Goal: Information Seeking & Learning: Learn about a topic

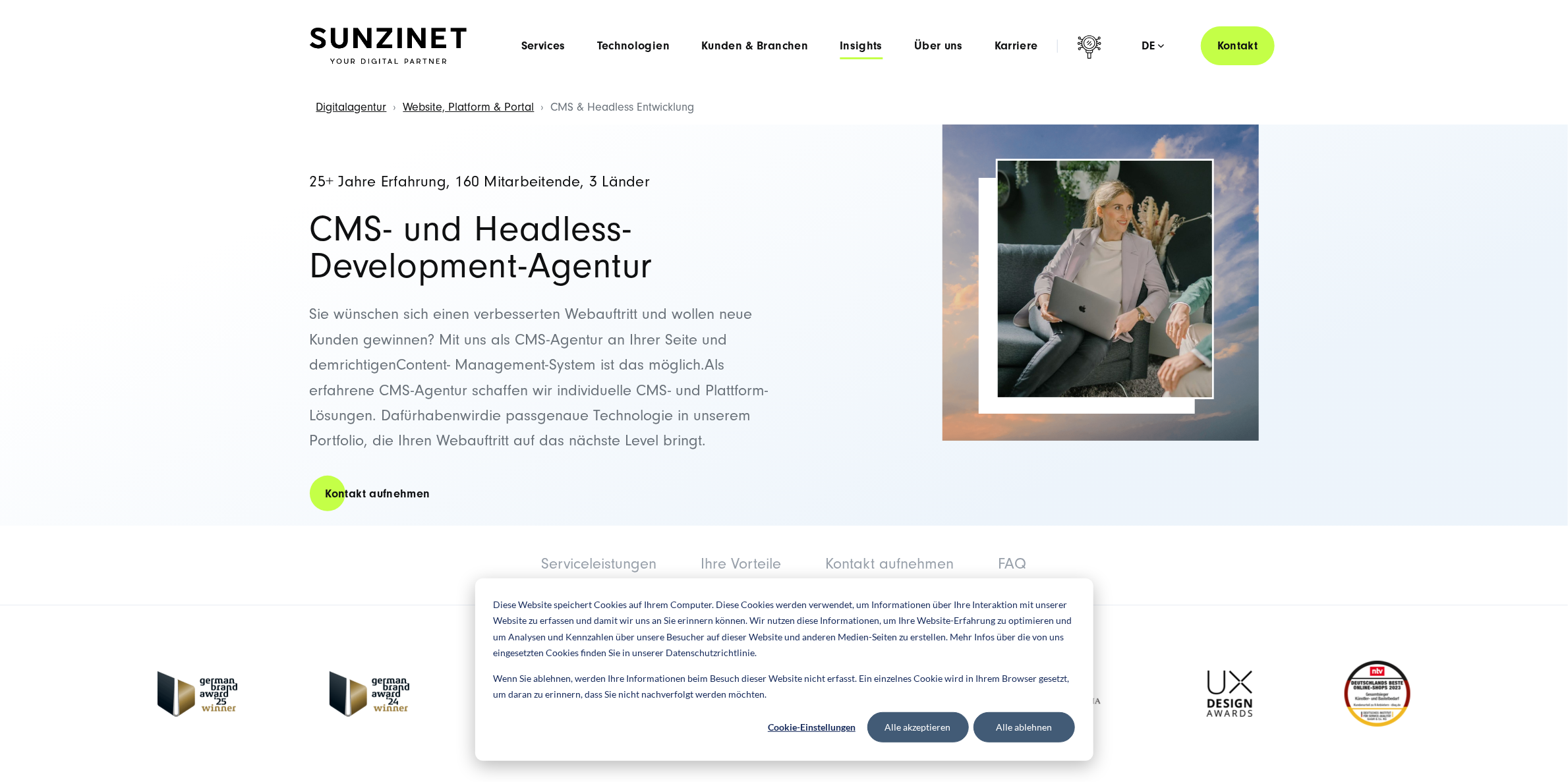
click at [873, 49] on span "Insights" at bounding box center [861, 47] width 43 height 14
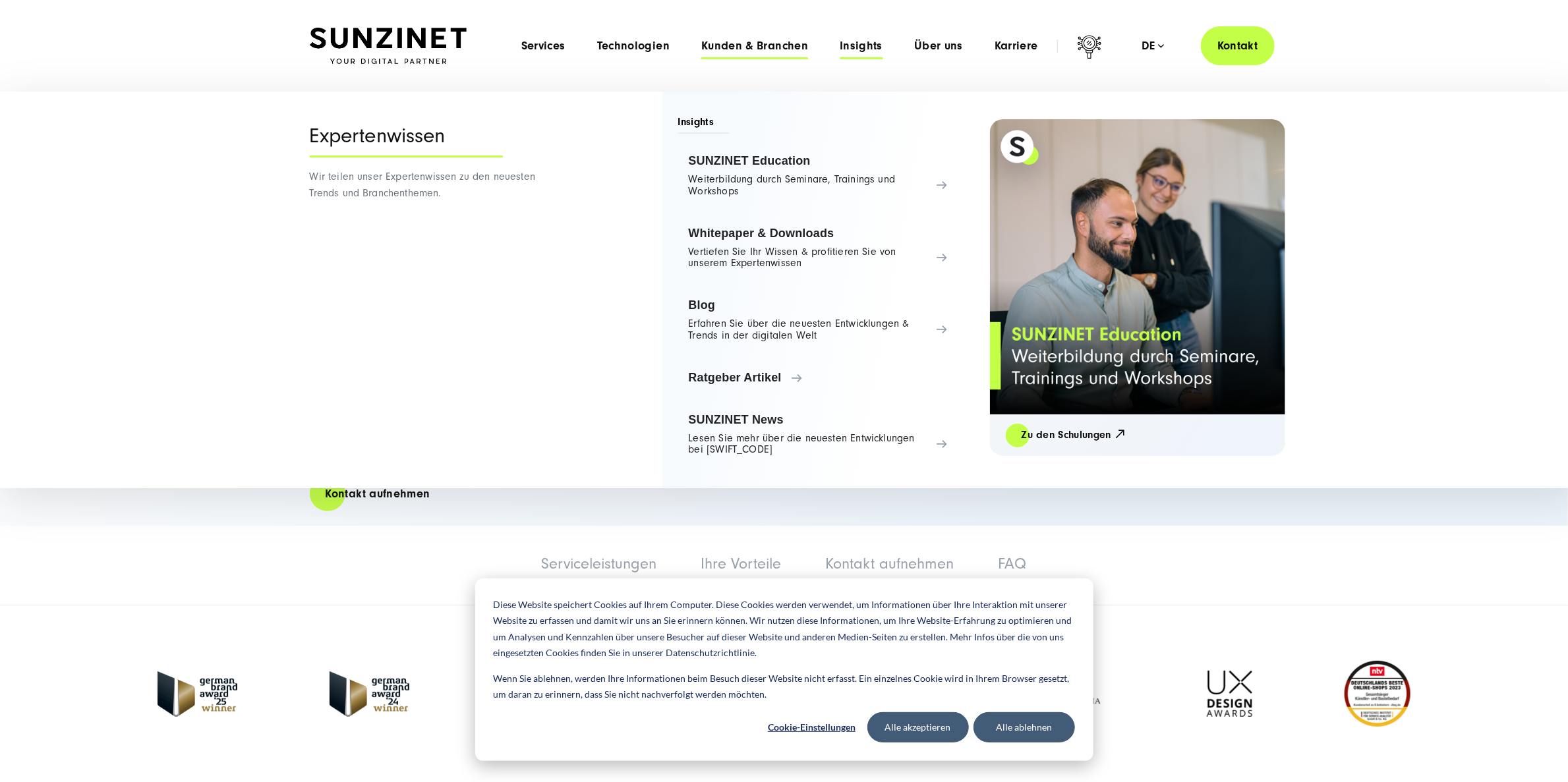
click at [745, 44] on span "Kunden & Branchen" at bounding box center [755, 47] width 107 height 14
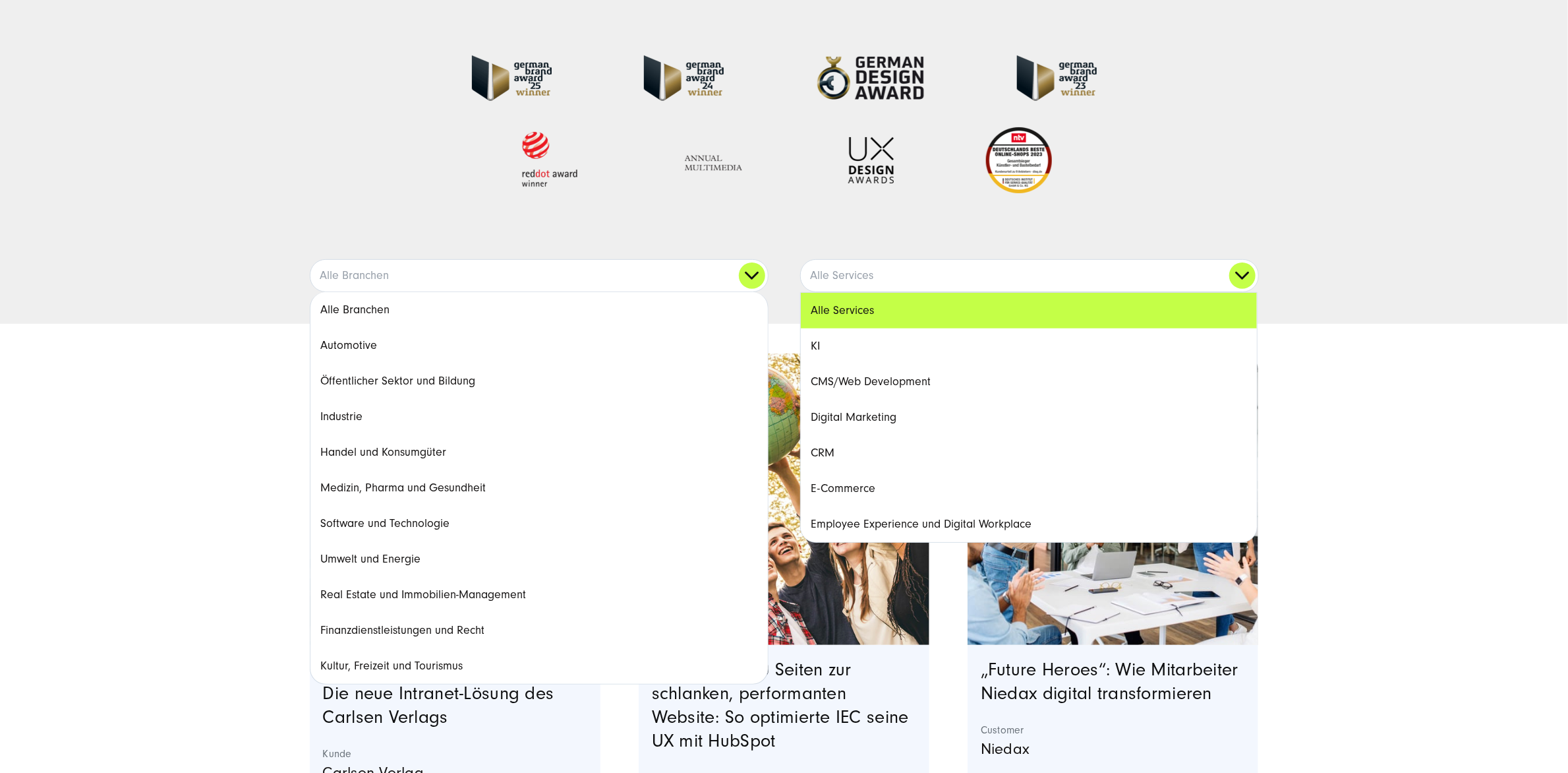
scroll to position [220, 0]
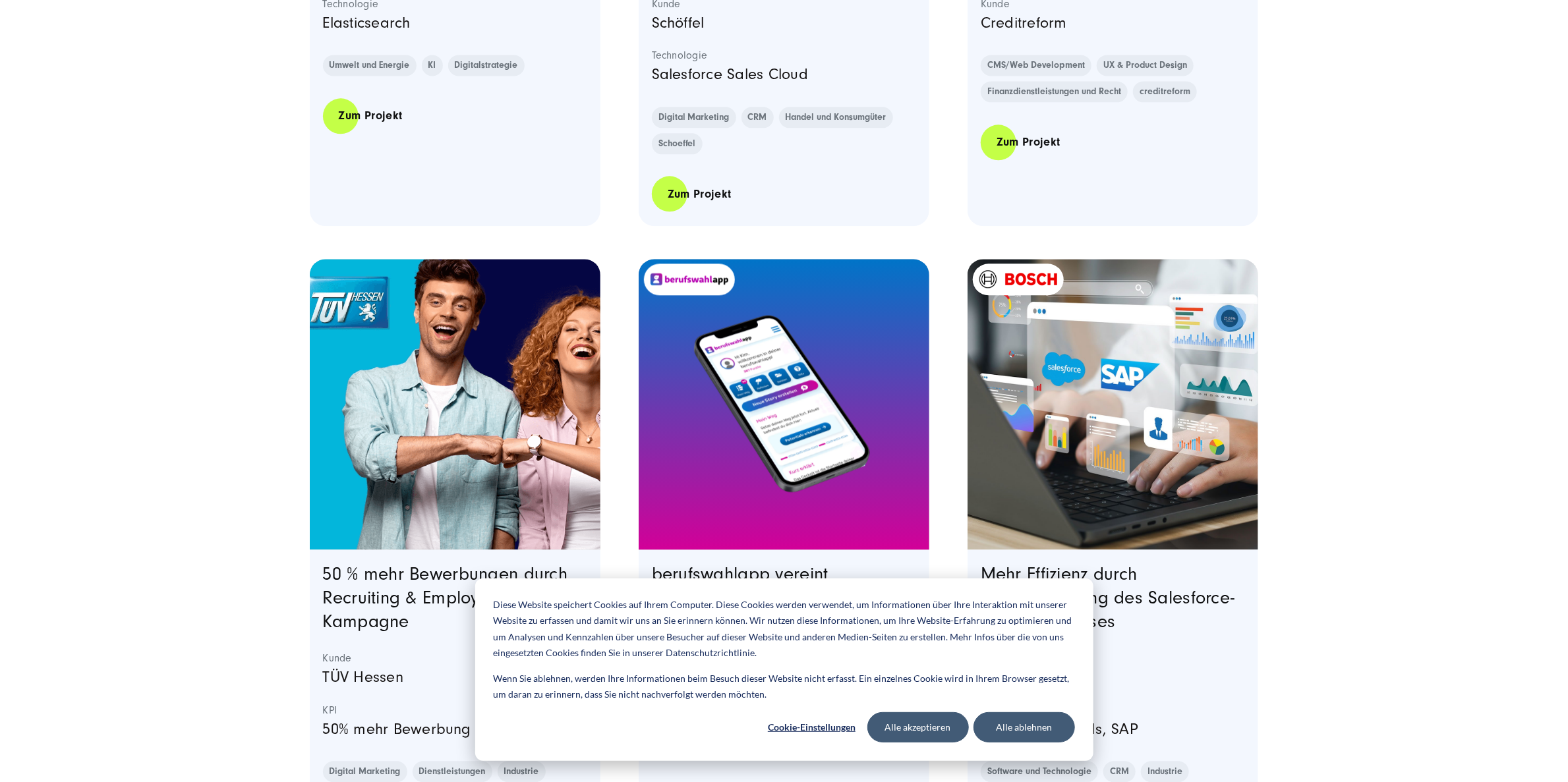
scroll to position [2416, 0]
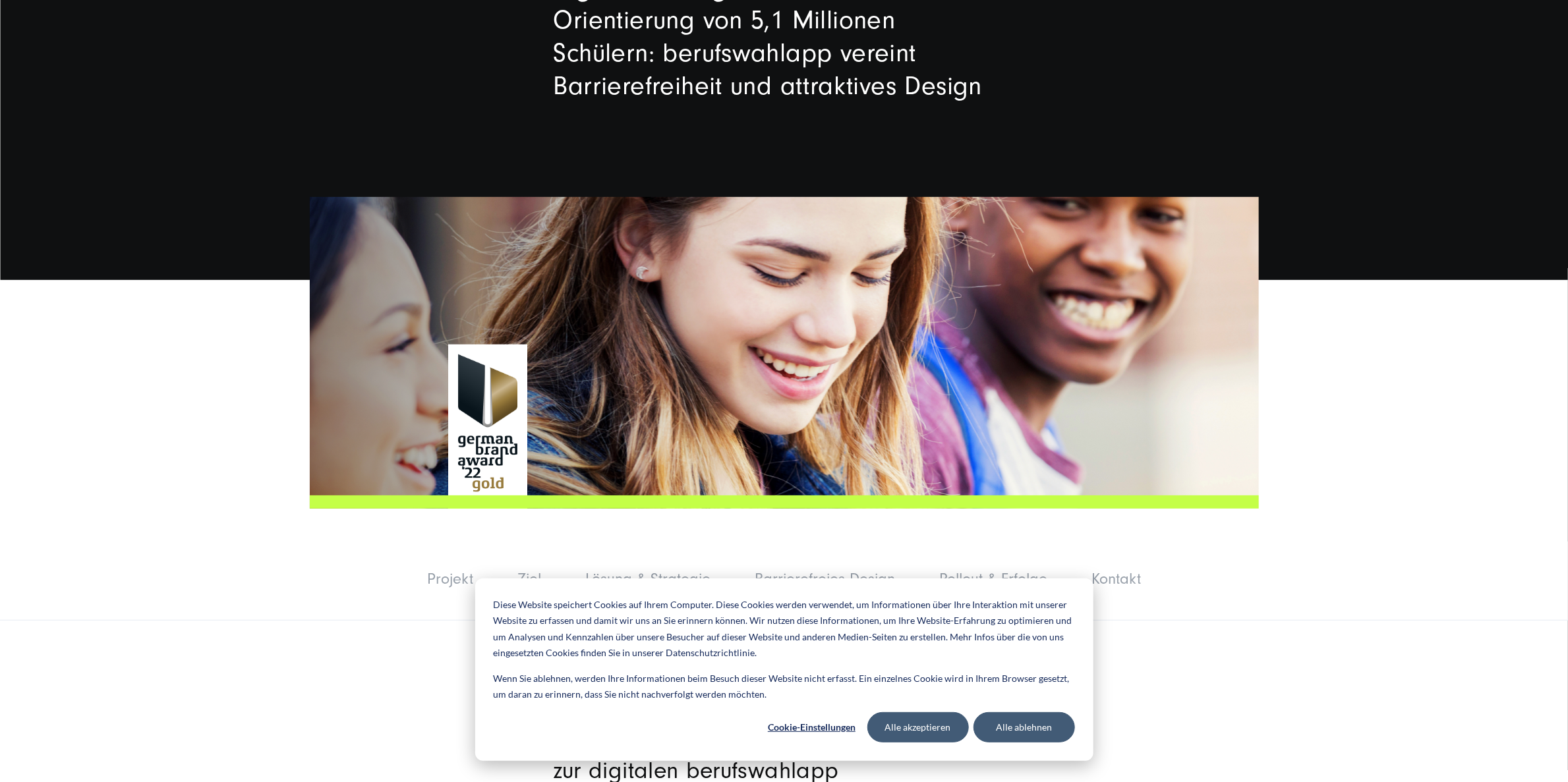
scroll to position [329, 0]
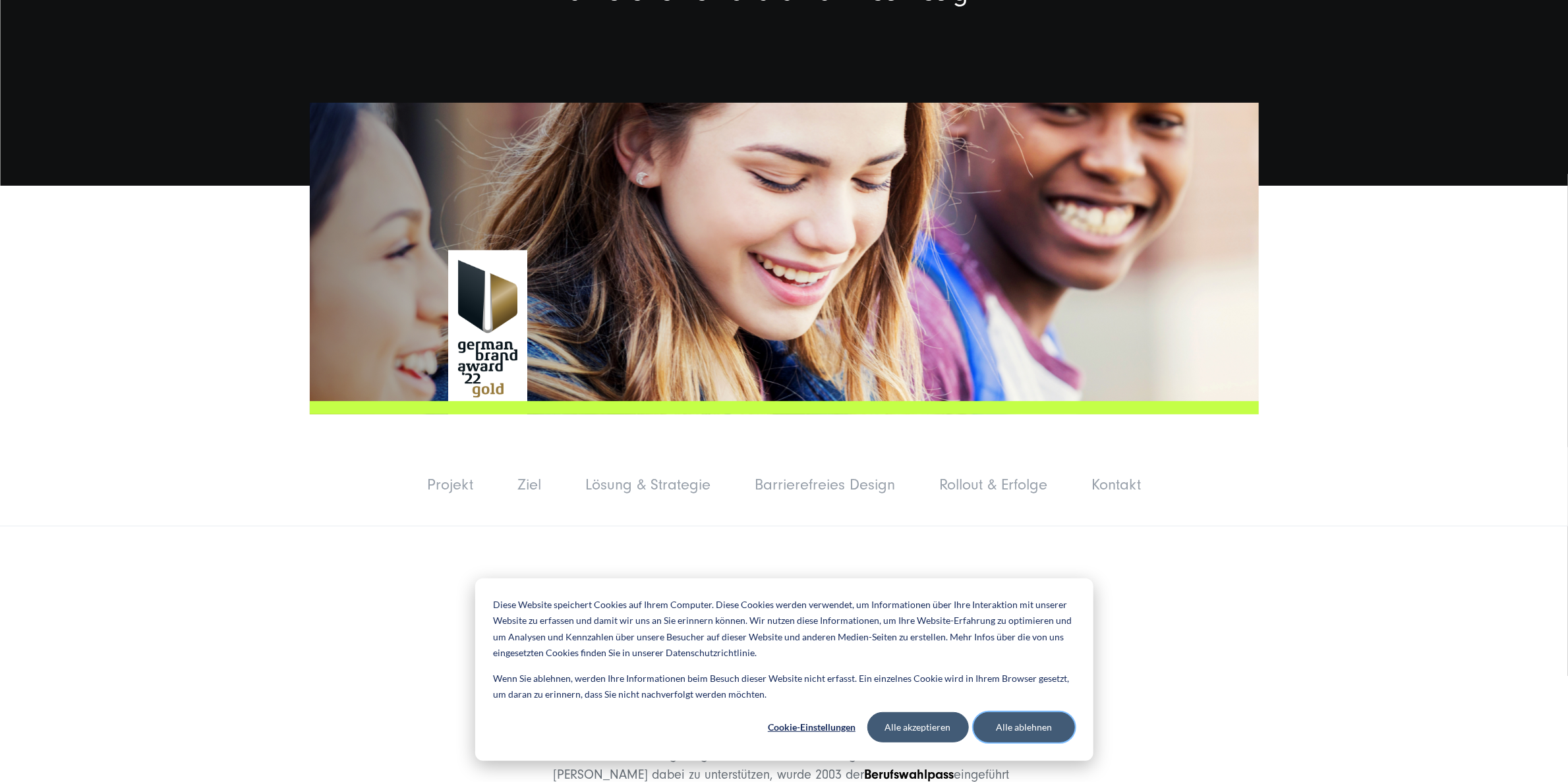
click at [1022, 725] on button "Alle ablehnen" at bounding box center [1024, 728] width 102 height 31
